Goal: Task Accomplishment & Management: Use online tool/utility

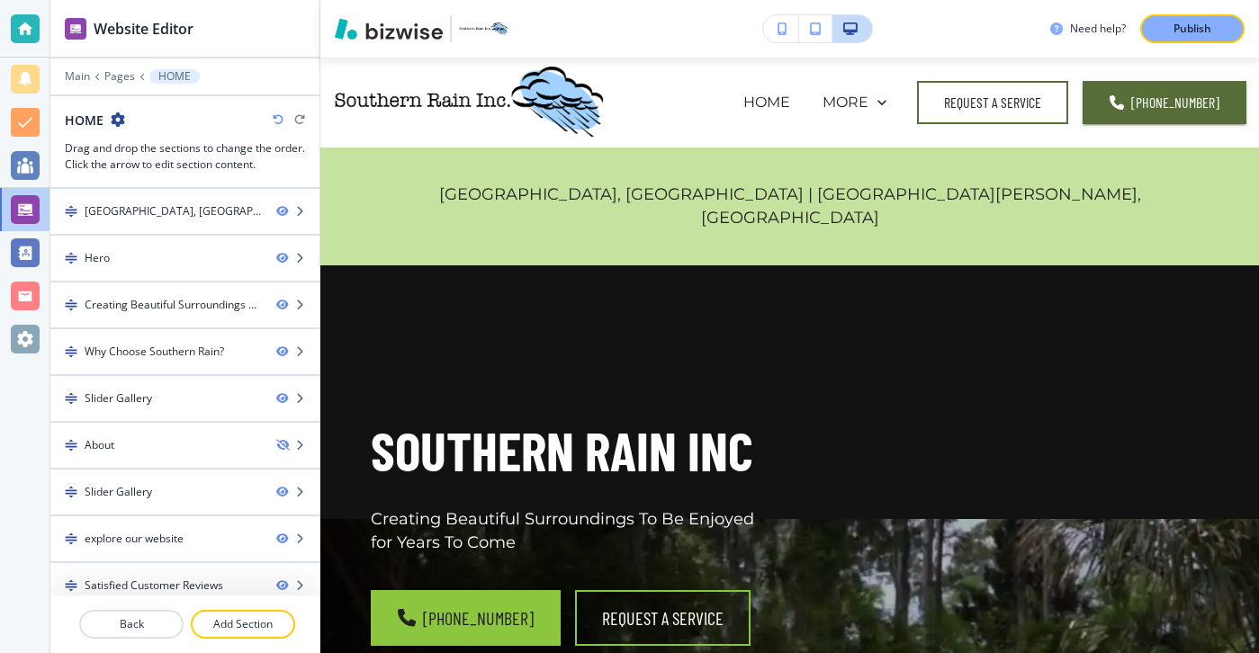
scroll to position [1226, 0]
